Goal: Information Seeking & Learning: Learn about a topic

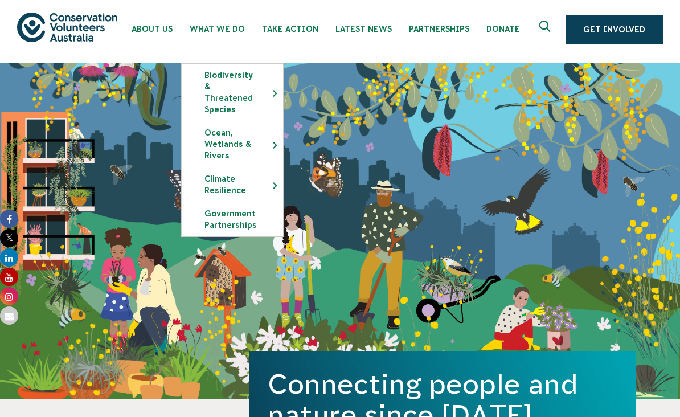
scroll to position [3, 0]
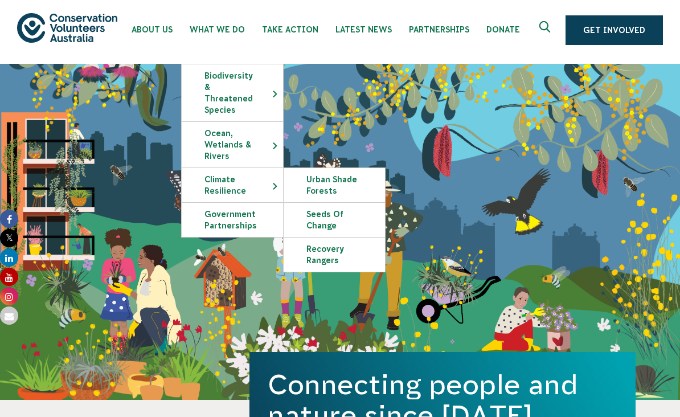
click at [332, 209] on link "Seeds of Change" at bounding box center [334, 220] width 101 height 34
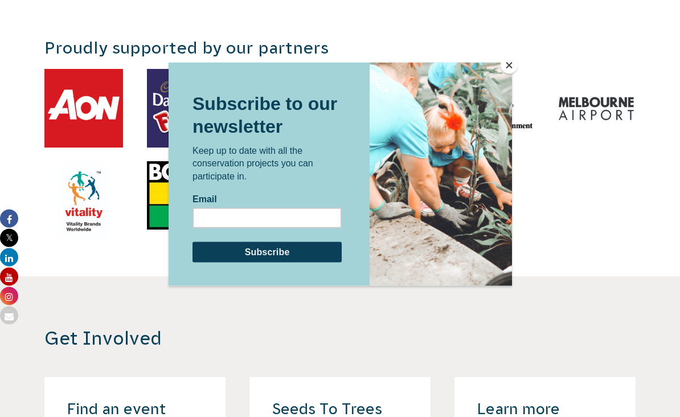
scroll to position [2082, 0]
click at [513, 70] on button "Close" at bounding box center [509, 65] width 17 height 17
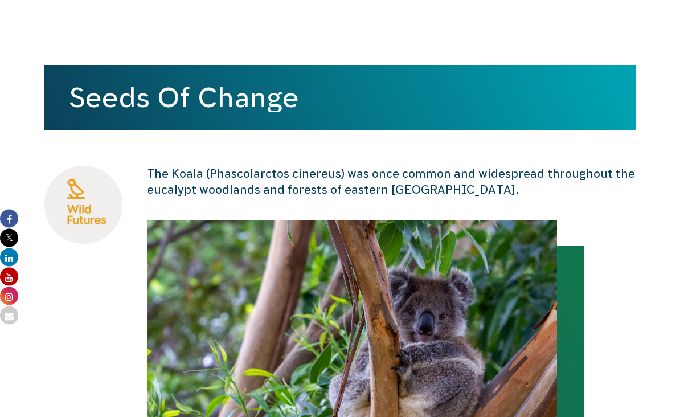
scroll to position [0, 0]
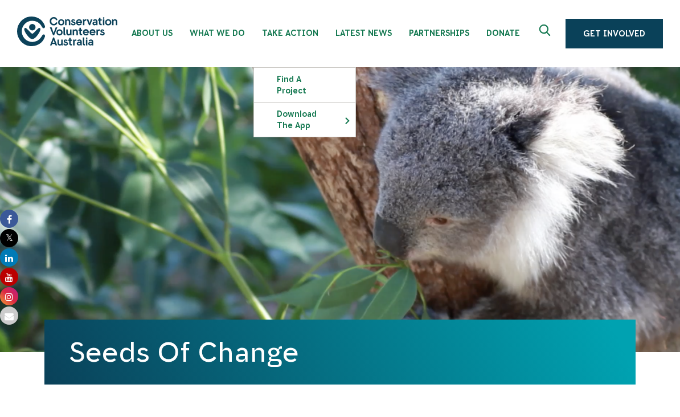
click at [377, 32] on span "Latest News" at bounding box center [364, 32] width 56 height 9
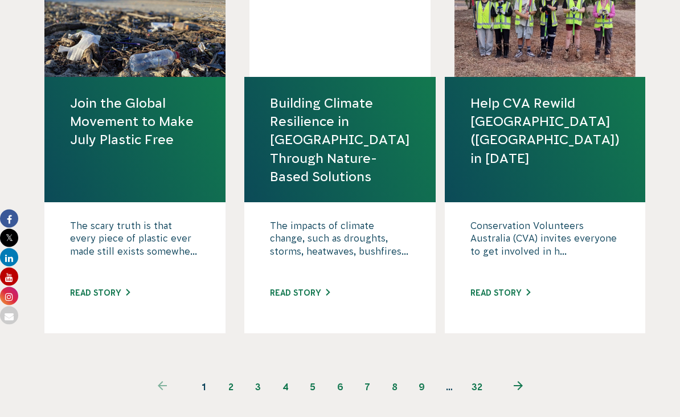
scroll to position [1338, 0]
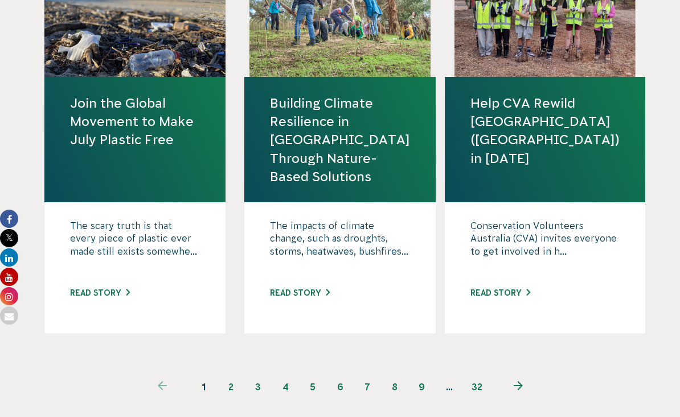
click at [524, 295] on link "Read story" at bounding box center [501, 292] width 60 height 9
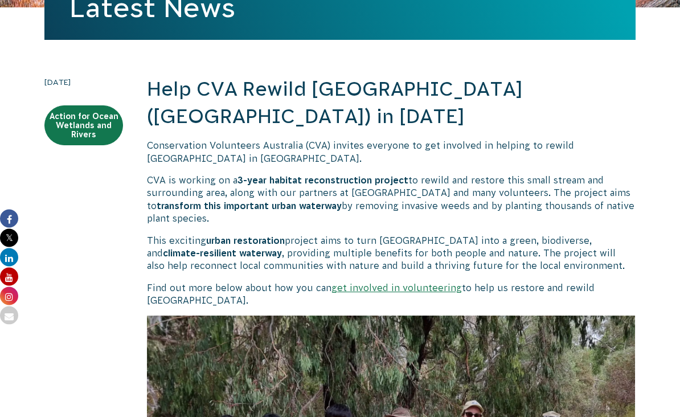
scroll to position [208, 0]
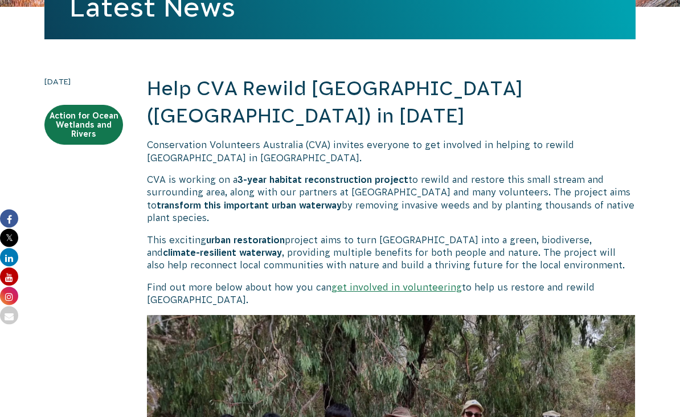
click at [344, 286] on link "get involved in volunteering" at bounding box center [397, 288] width 131 height 10
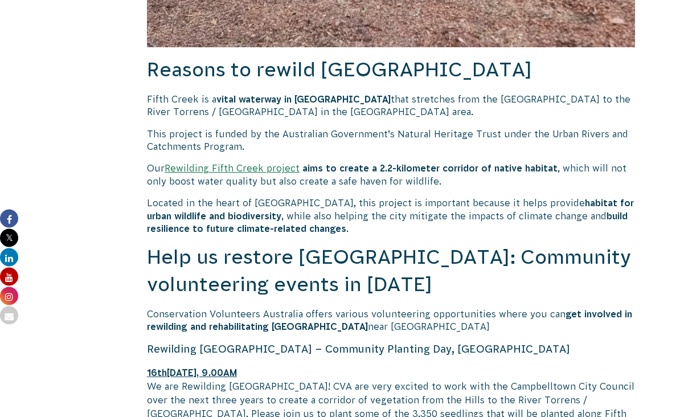
scroll to position [829, 0]
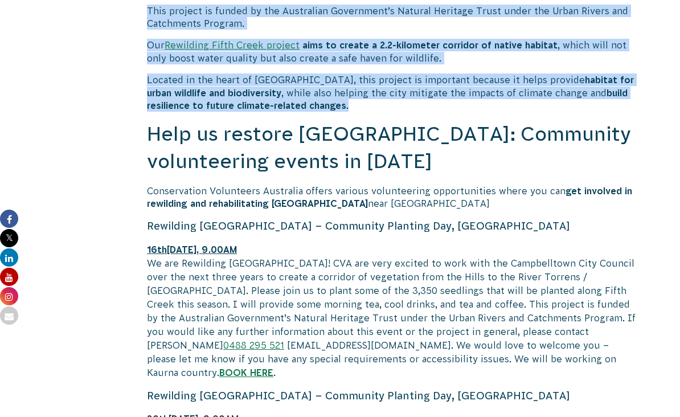
click at [307, 258] on span "We are Rewilding Fifth Creek! CVA are very excited to work with the Campbelltow…" at bounding box center [391, 318] width 489 height 120
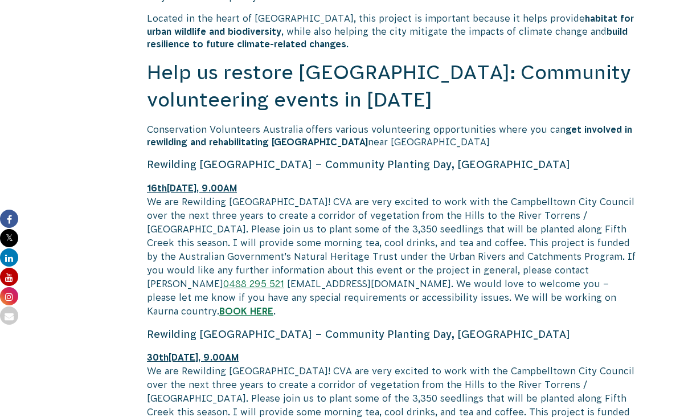
scroll to position [1013, 0]
click at [176, 124] on p "Conservation Volunteers Australia offers various volunteering opportunities whe…" at bounding box center [391, 137] width 489 height 26
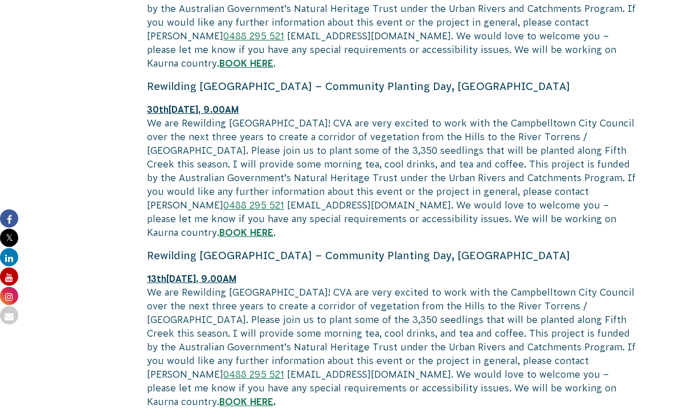
scroll to position [1263, 0]
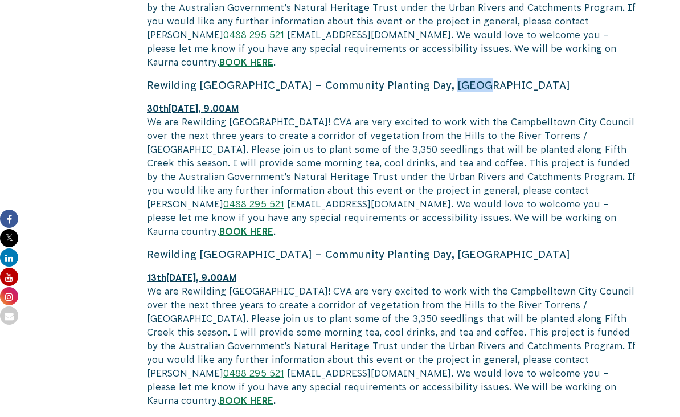
click at [163, 117] on span "We are Rewilding Fifth Creek! CVA are very excited to work with the Campbelltow…" at bounding box center [391, 177] width 489 height 120
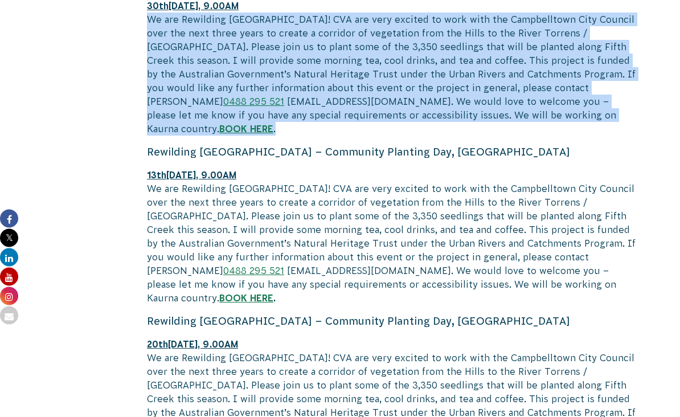
scroll to position [1366, 0]
click at [424, 201] on div "We are Rewilding Fifth Creek! CVA are very excited to work with the Campbelltow…" at bounding box center [391, 243] width 489 height 123
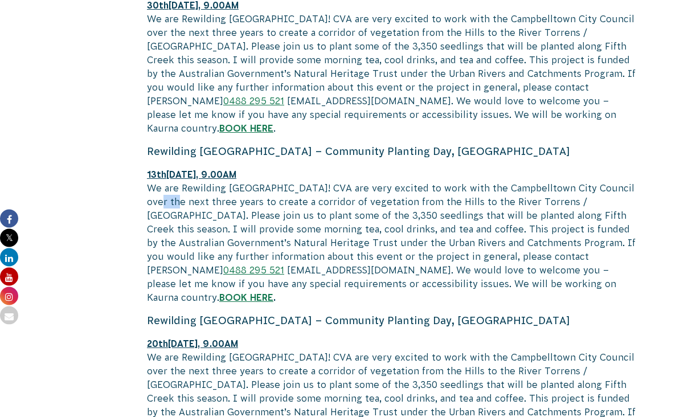
click at [282, 238] on span "We are Rewilding Fifth Creek! CVA are very excited to work with the Campbelltow…" at bounding box center [391, 244] width 489 height 120
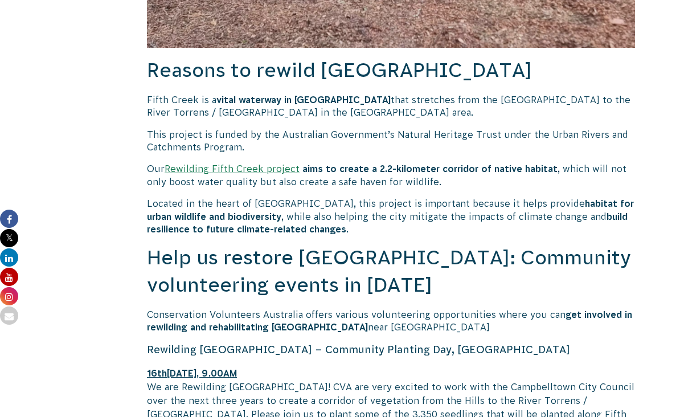
scroll to position [820, 0]
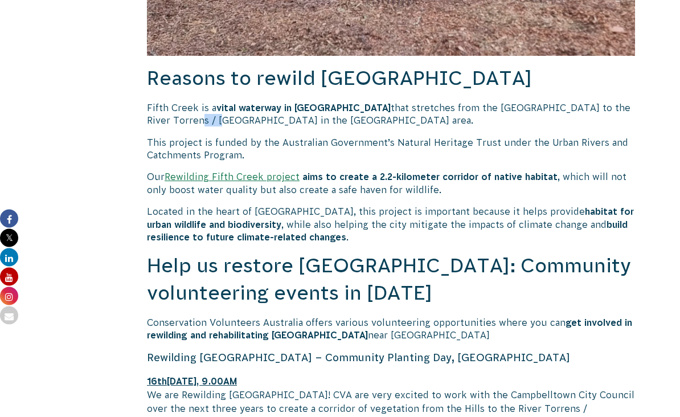
click at [375, 105] on p "Fifth Creek is a vital waterway in South Australia that stretches from the Blac…" at bounding box center [391, 115] width 489 height 26
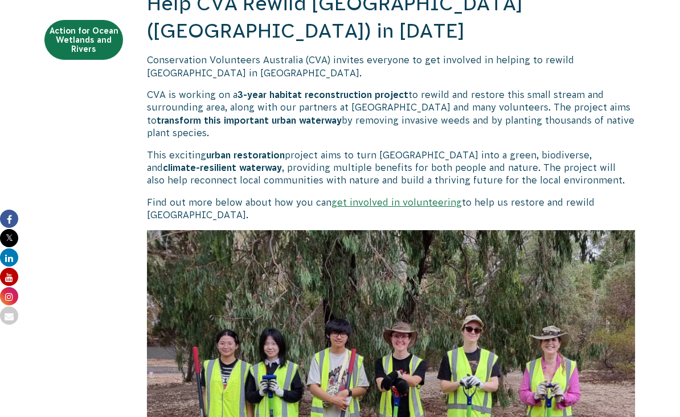
scroll to position [287, 0]
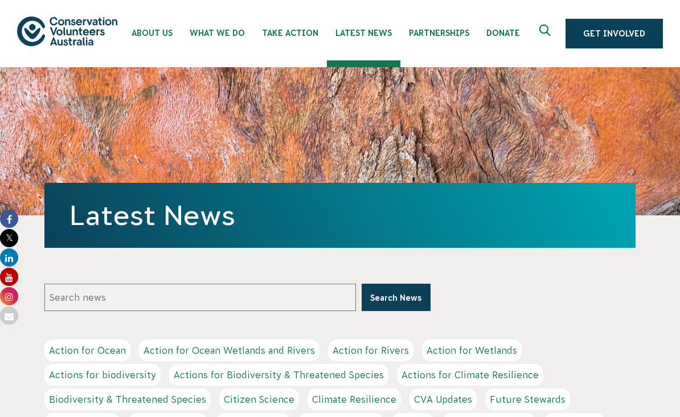
scroll to position [1372, 0]
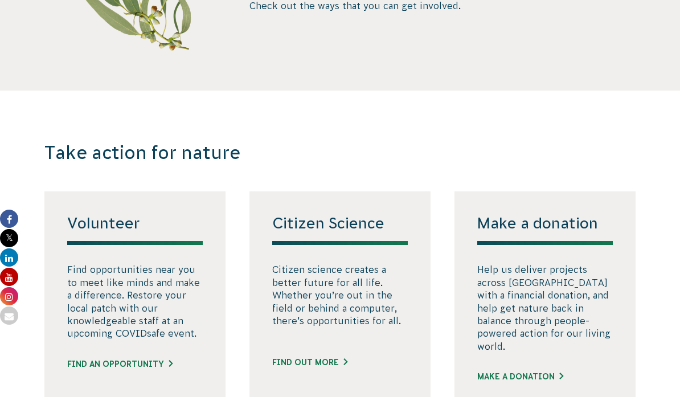
scroll to position [544, 0]
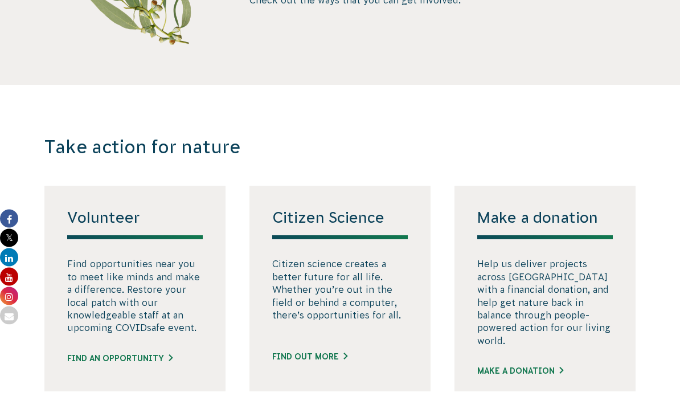
click at [156, 370] on div "Volunteer Find opportunities near you to meet like minds and make a difference.…" at bounding box center [134, 289] width 181 height 206
click at [153, 365] on link "Find an opportunity" at bounding box center [119, 359] width 105 height 12
